Goal: Find specific page/section: Find specific page/section

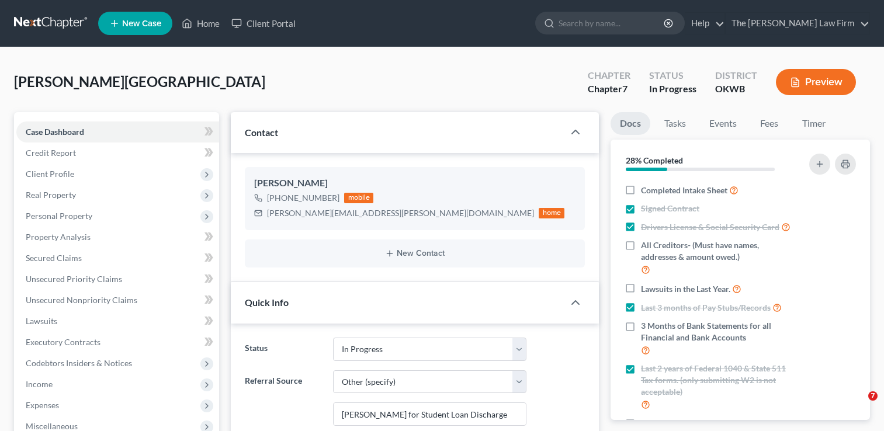
select select "4"
select select "6"
click at [215, 22] on link "Home" at bounding box center [201, 23] width 50 height 21
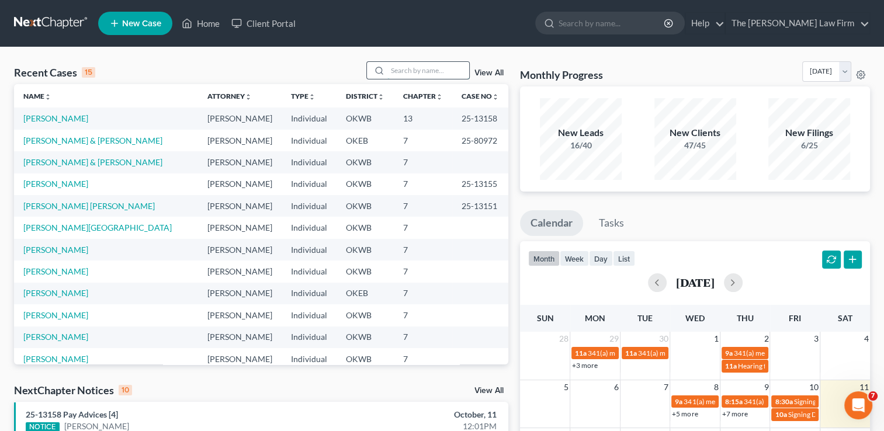
click at [420, 67] on input "search" at bounding box center [428, 70] width 82 height 17
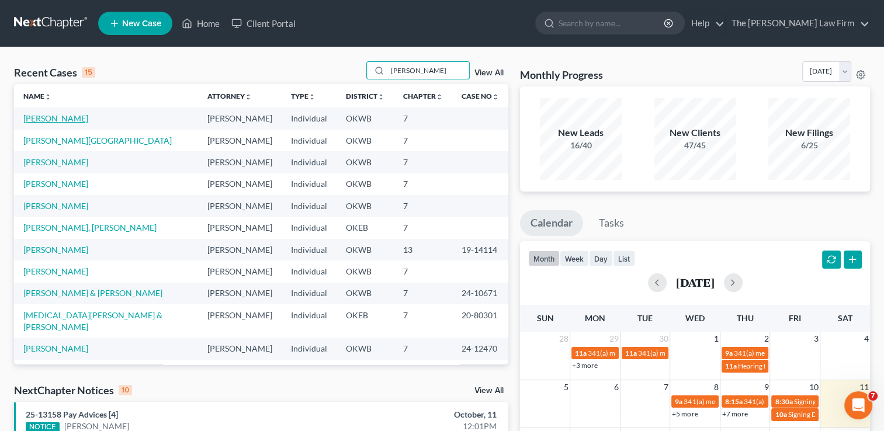
type input "[PERSON_NAME]"
click at [54, 117] on link "[PERSON_NAME]" at bounding box center [55, 118] width 65 height 10
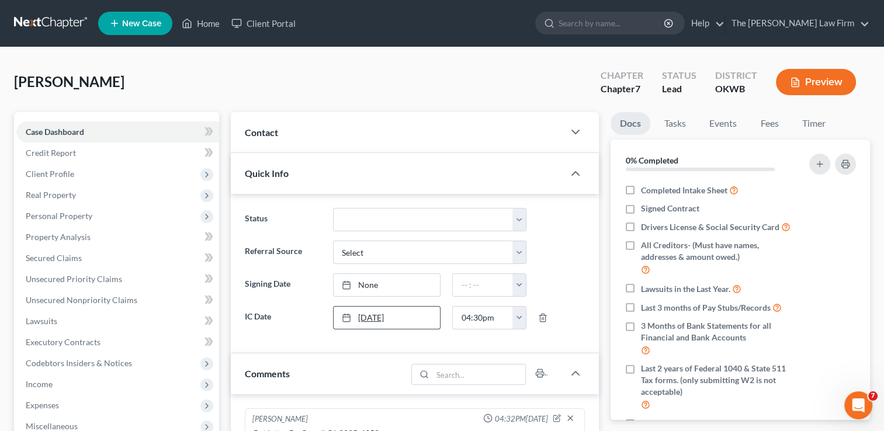
click at [371, 319] on link "[DATE]" at bounding box center [386, 318] width 107 height 22
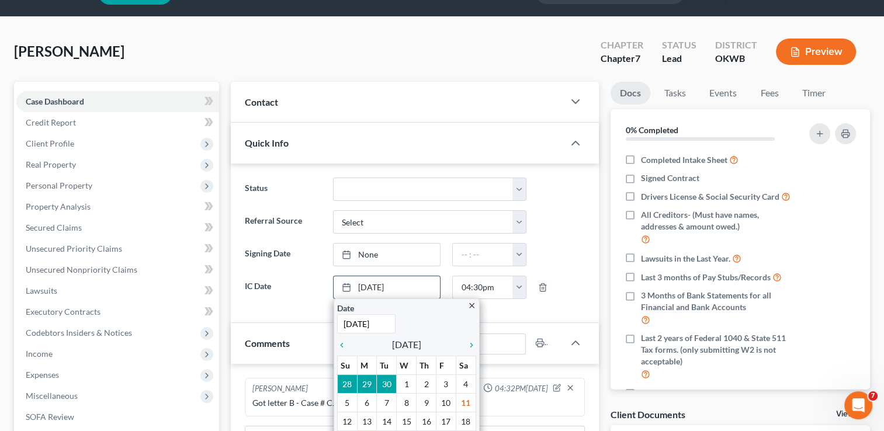
scroll to position [58, 0]
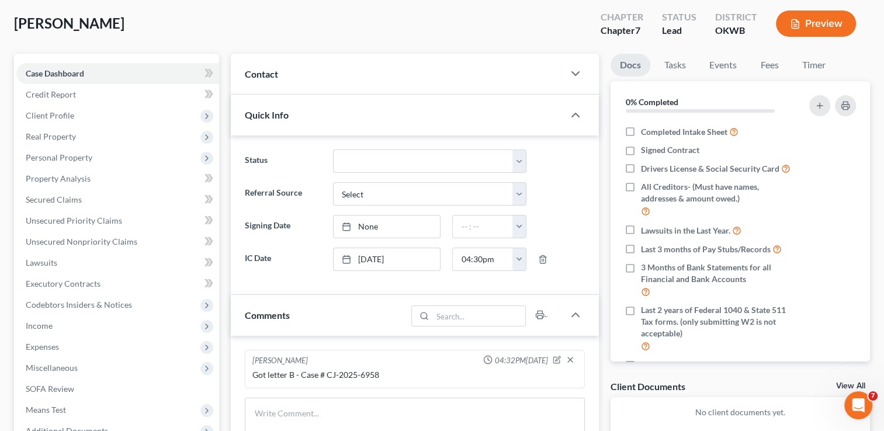
click at [360, 310] on div "Comments" at bounding box center [319, 315] width 176 height 40
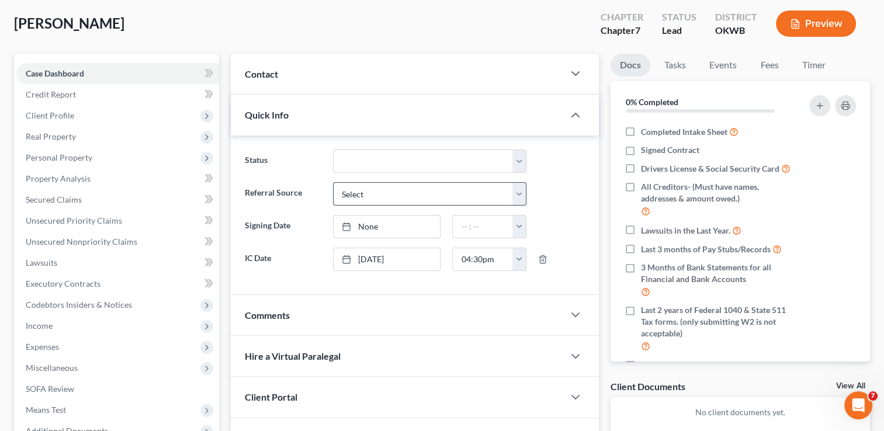
click at [526, 186] on div "Select Word Of Mouth Previous Clients Direct Mail Website Google Search Modern …" at bounding box center [429, 193] width 205 height 23
click at [521, 190] on select "Select Word Of Mouth Previous Clients Direct Mail Website Google Search Modern …" at bounding box center [429, 193] width 193 height 23
select select "2"
click at [333, 182] on select "Select Word Of Mouth Previous Clients Direct Mail Website Google Search Modern …" at bounding box center [429, 193] width 193 height 23
click at [407, 324] on div "Comments" at bounding box center [397, 315] width 333 height 40
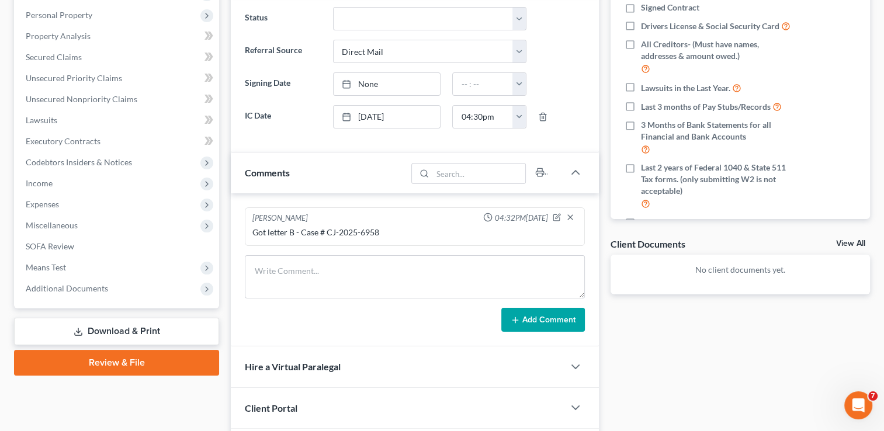
scroll to position [164, 0]
